Goal: Download file/media

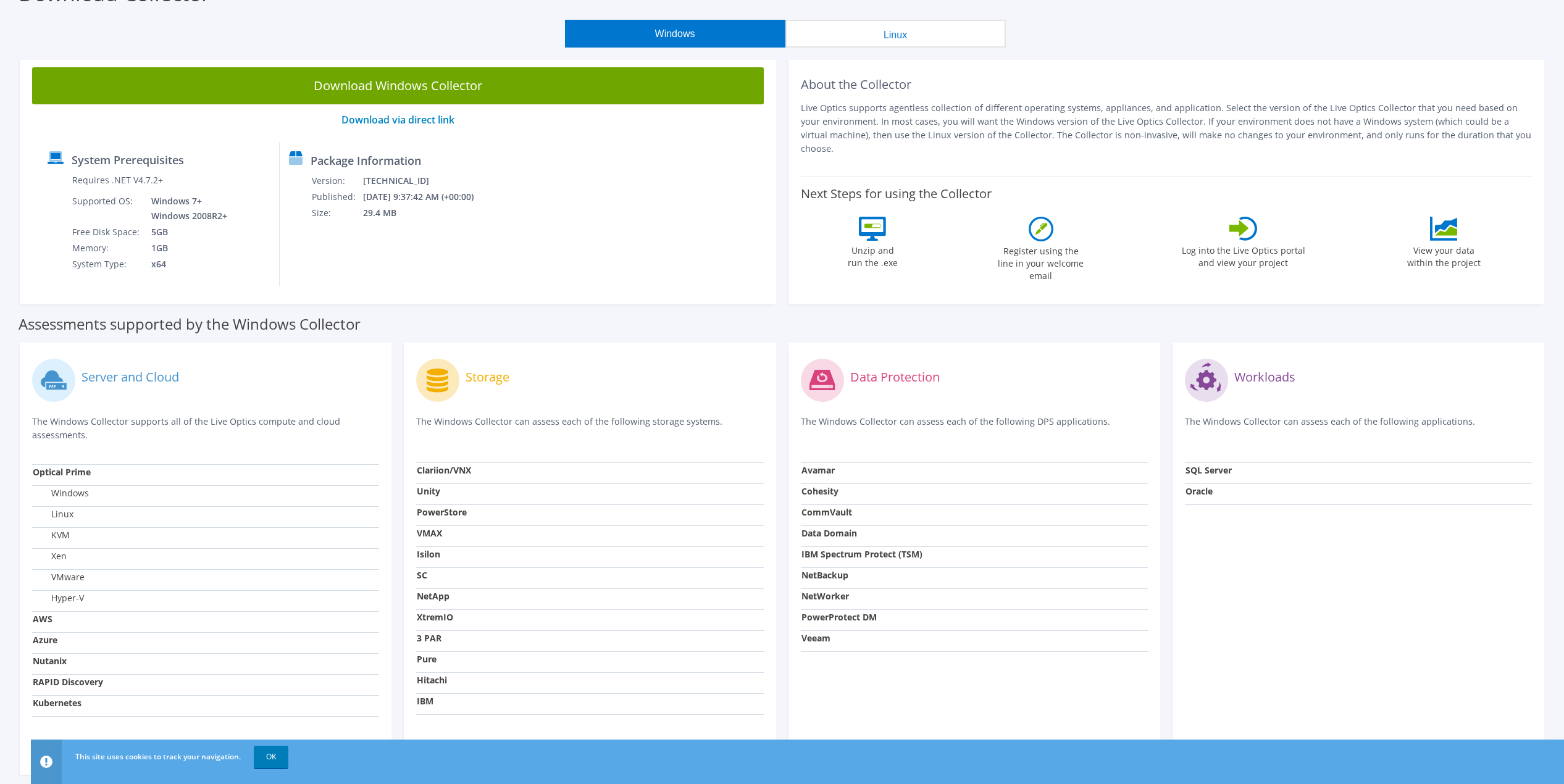
scroll to position [133, 0]
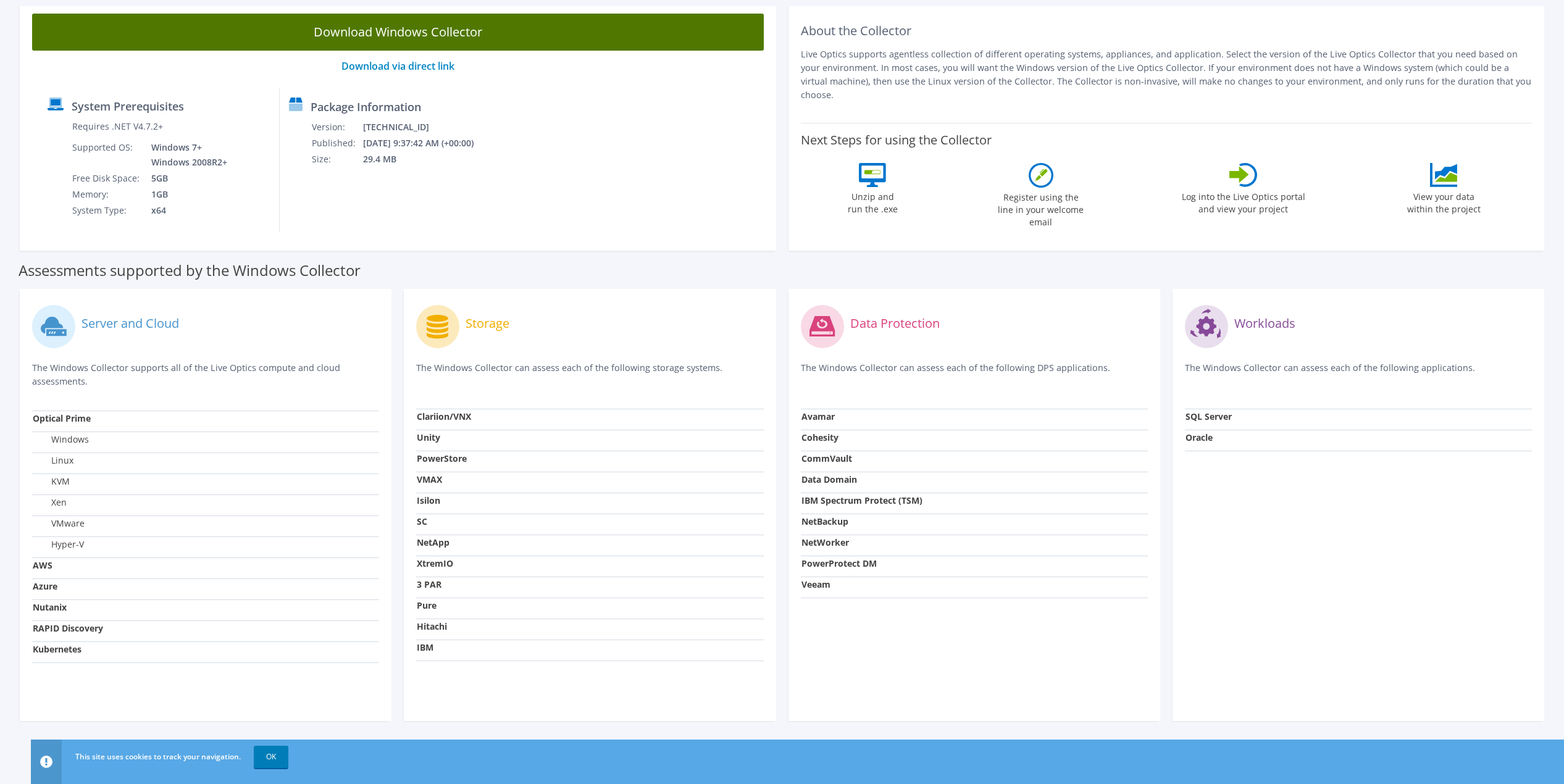
click at [379, 28] on link "Download Windows Collector" at bounding box center [397, 32] width 732 height 37
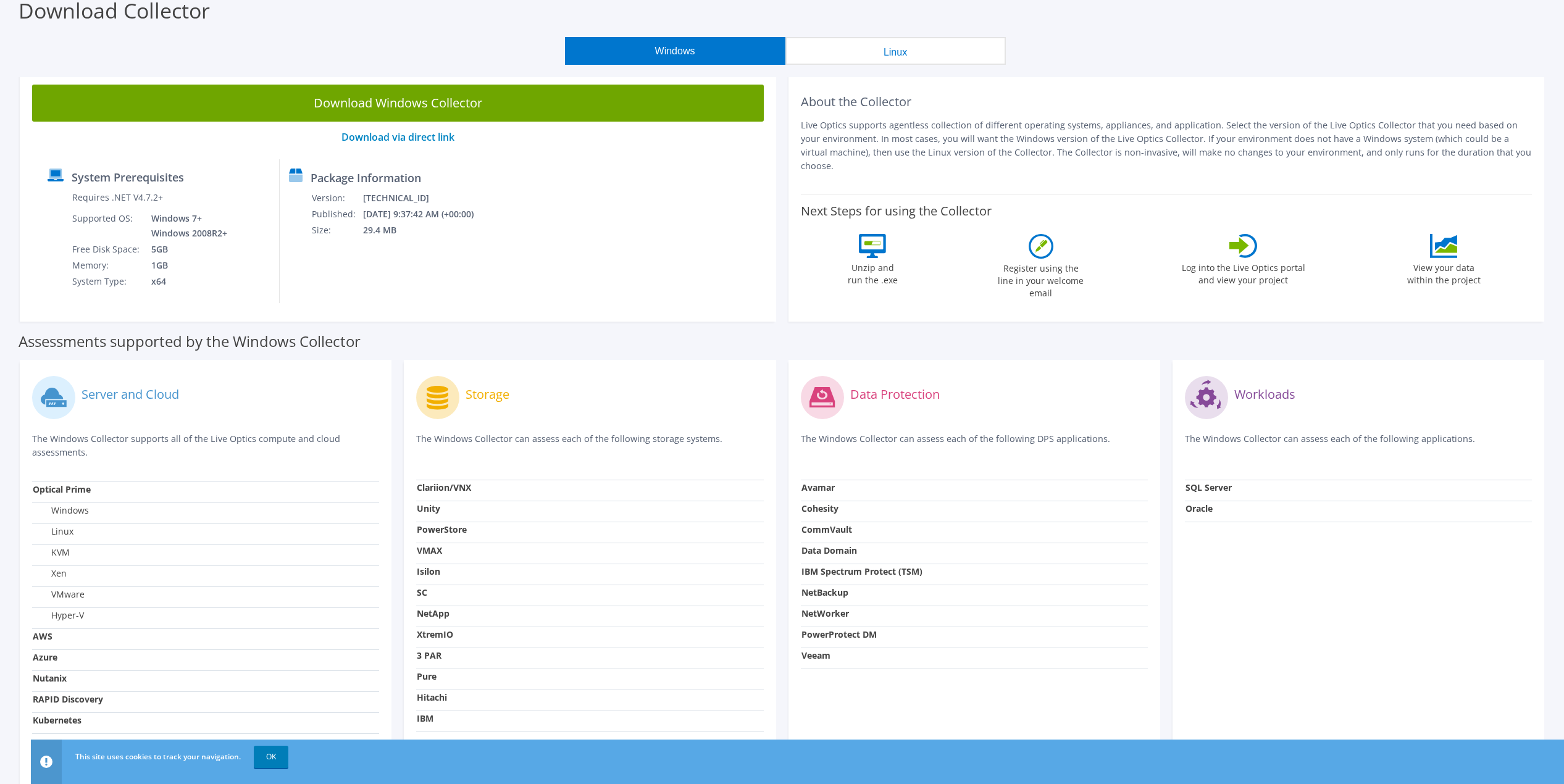
scroll to position [133, 0]
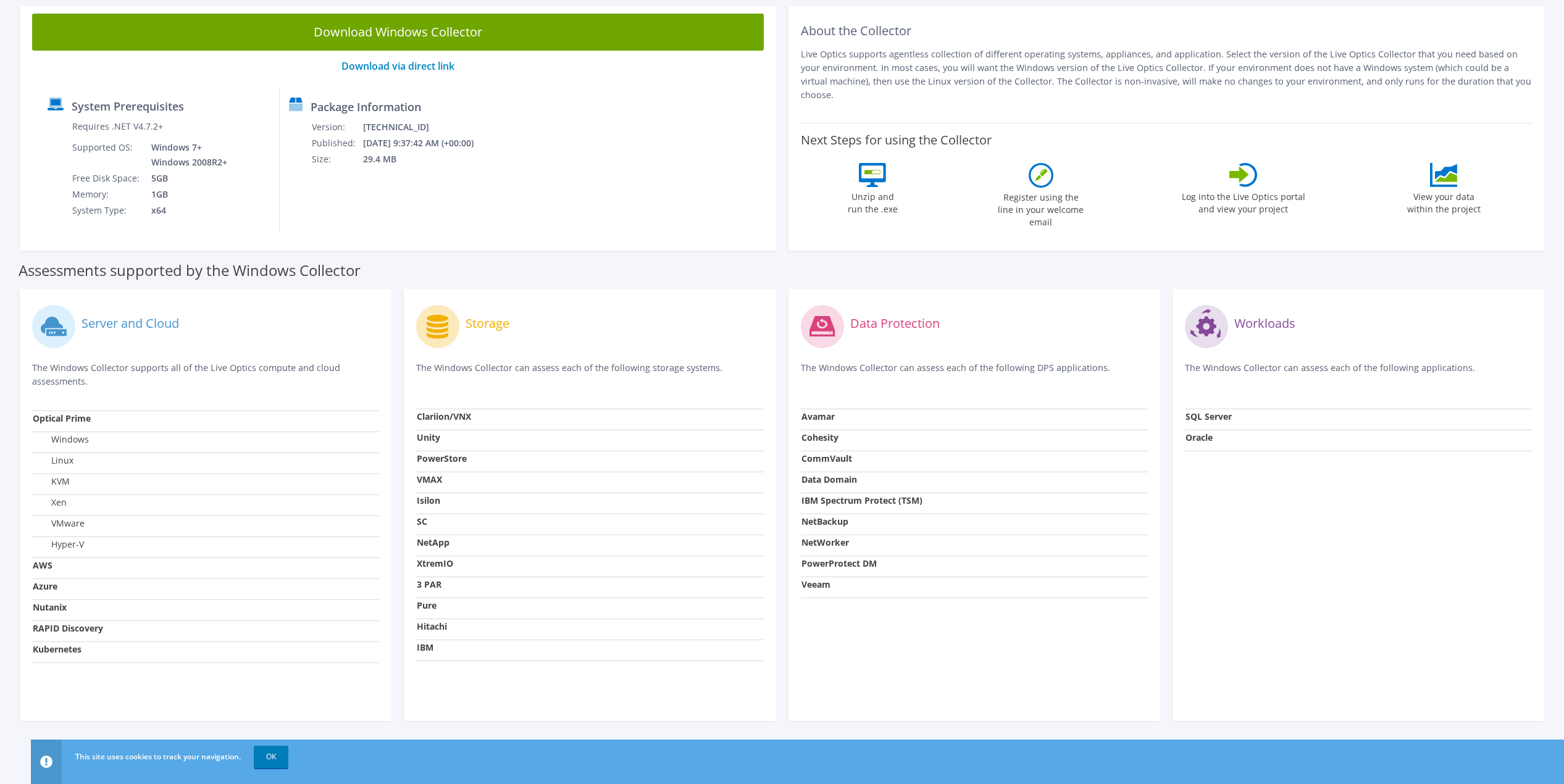
drag, startPoint x: 457, startPoint y: 490, endPoint x: 422, endPoint y: 490, distance: 35.0
click at [456, 490] on td "VMAX" at bounding box center [590, 482] width 347 height 21
click at [422, 490] on td "VMAX" at bounding box center [590, 482] width 347 height 21
drag, startPoint x: 420, startPoint y: 505, endPoint x: 424, endPoint y: 522, distance: 17.5
click at [420, 505] on strong "Isilon" at bounding box center [429, 500] width 23 height 12
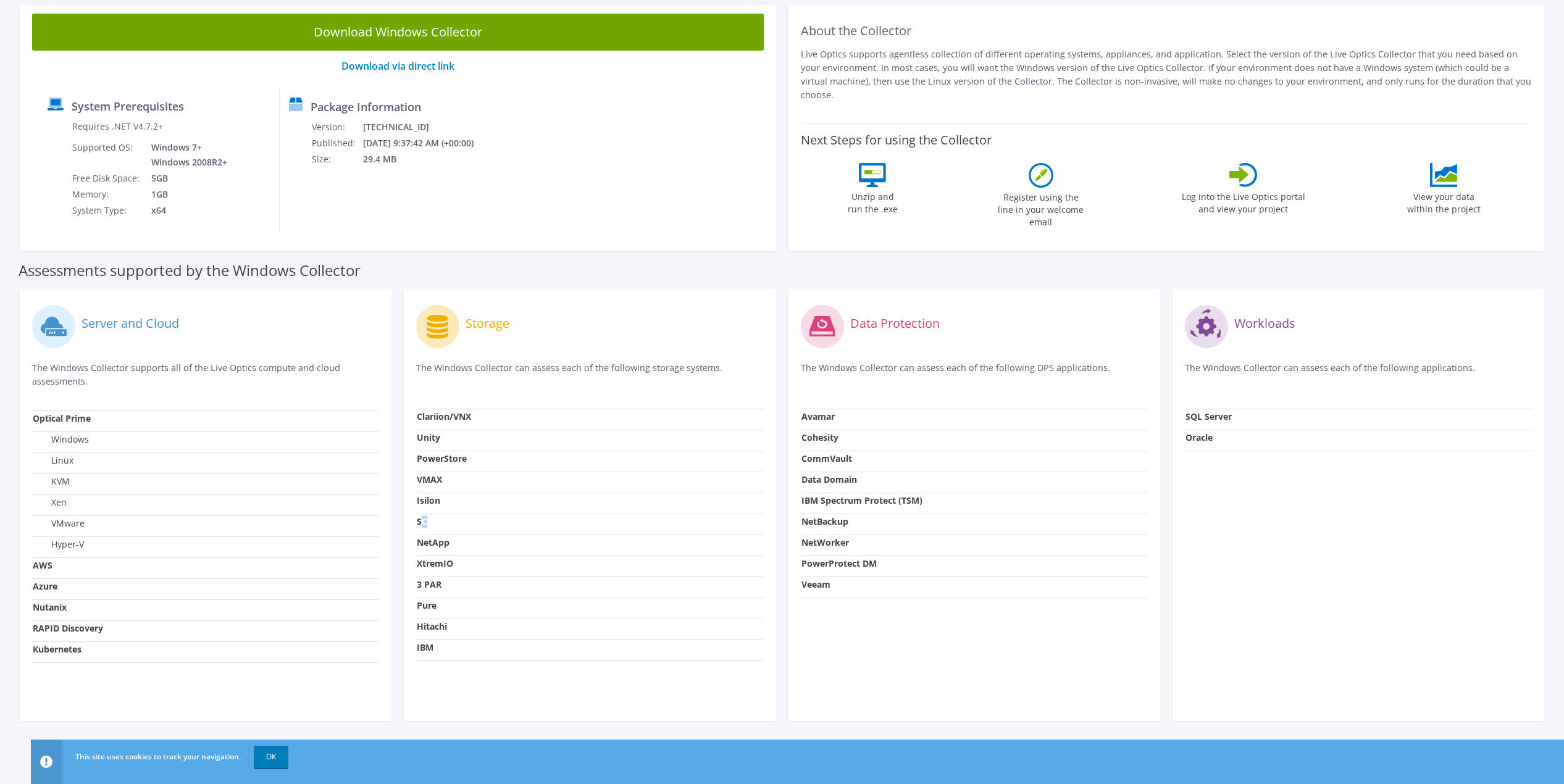
drag, startPoint x: 423, startPoint y: 530, endPoint x: 424, endPoint y: 549, distance: 19.0
click at [422, 537] on tbody "Clariion/VNX Unity PowerStore VMAX [GEOGRAPHIC_DATA] SC NetApp XtremIO 3 PAR Pu…" at bounding box center [590, 535] width 347 height 252
click at [426, 565] on strong "XtremIO" at bounding box center [435, 563] width 37 height 12
click at [464, 683] on div "Storage The Windows Collector can assess each of the following storage systems.…" at bounding box center [590, 505] width 372 height 432
click at [431, 588] on strong "3 PAR" at bounding box center [430, 584] width 25 height 12
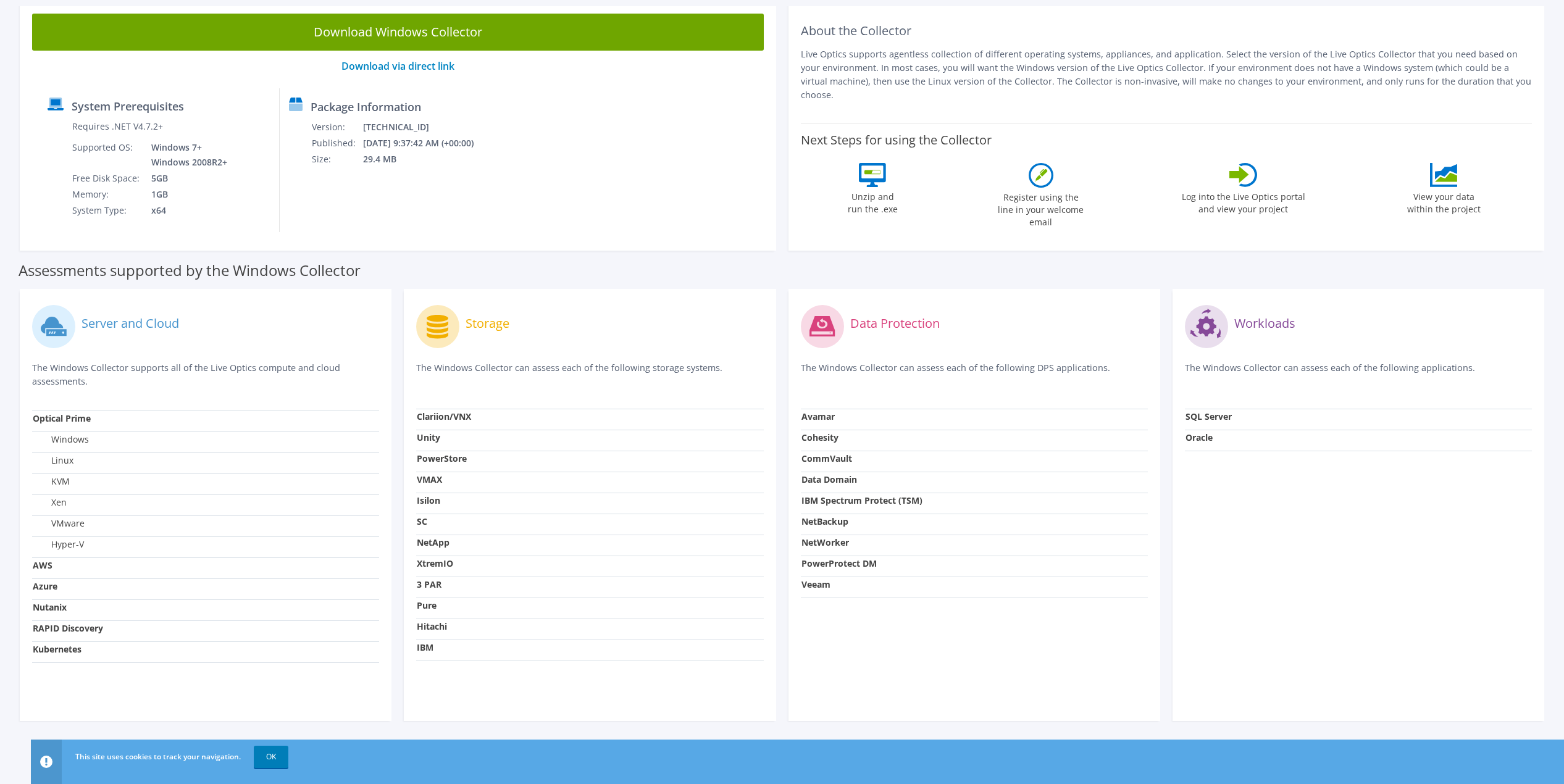
scroll to position [0, 0]
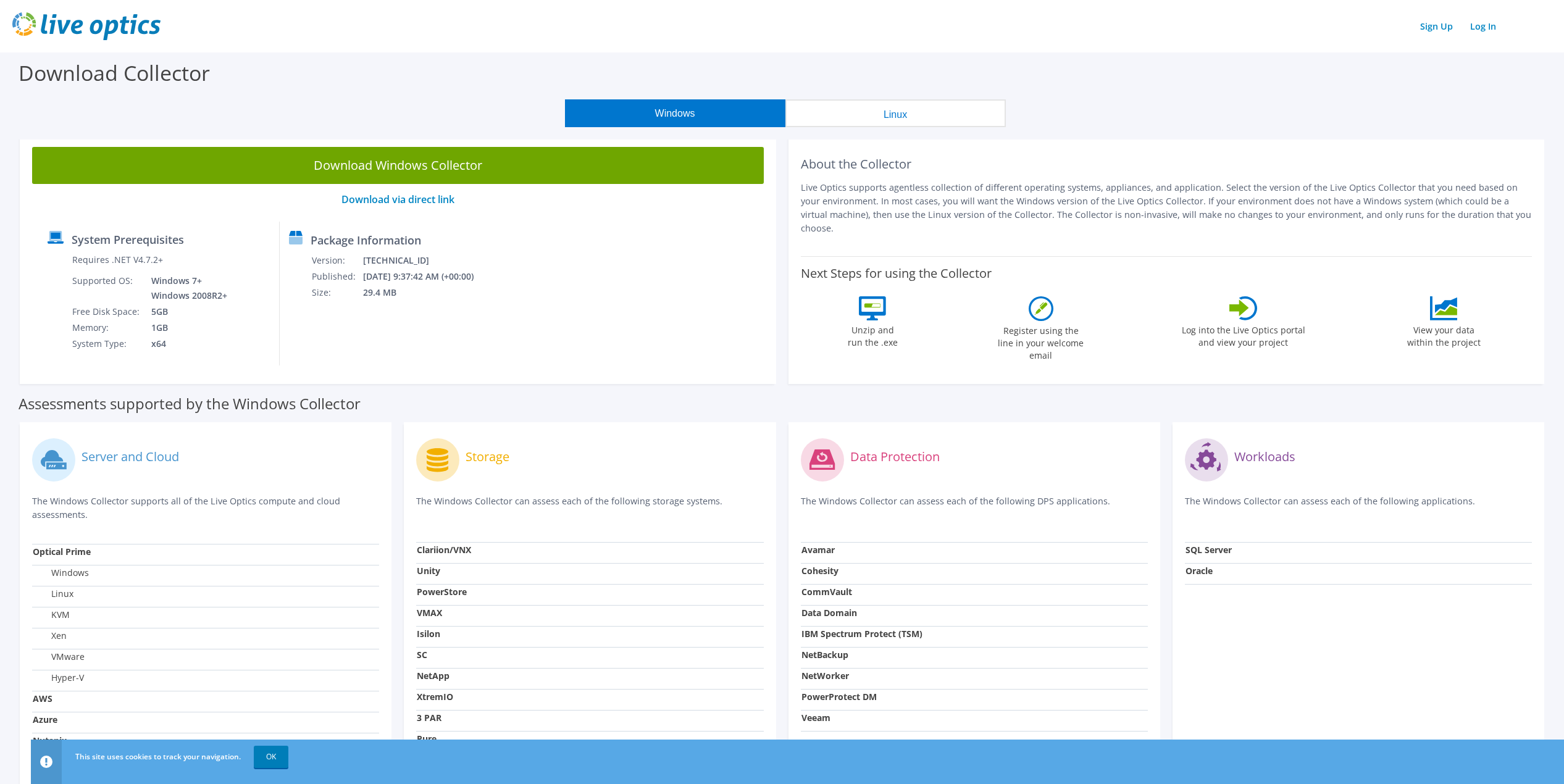
click at [429, 86] on div "Download Collector" at bounding box center [782, 76] width 1551 height 47
